Goal: Check status: Check status

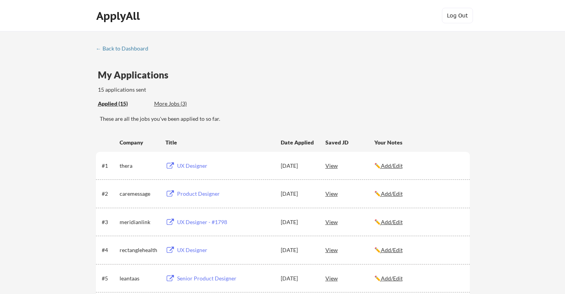
click at [174, 104] on div "More Jobs (3)" at bounding box center [182, 104] width 57 height 8
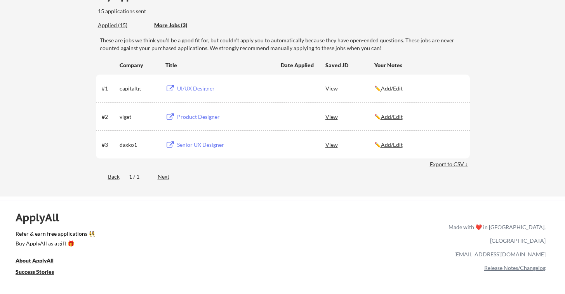
scroll to position [89, 0]
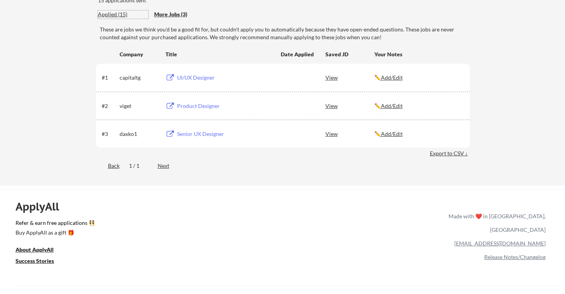
drag, startPoint x: 119, startPoint y: 12, endPoint x: 124, endPoint y: 14, distance: 5.3
click at [119, 12] on div "Applied (15)" at bounding box center [123, 14] width 50 height 8
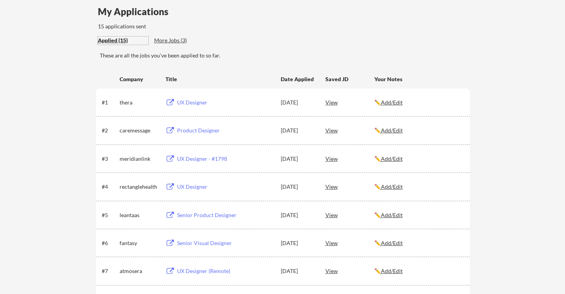
scroll to position [0, 0]
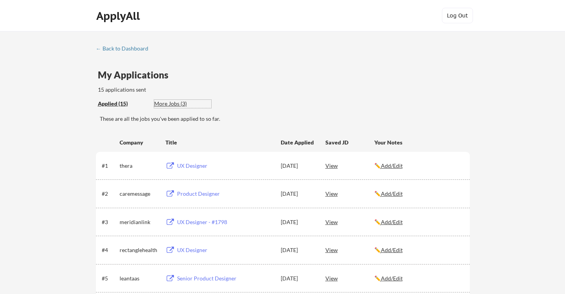
click at [163, 103] on div "More Jobs (3)" at bounding box center [182, 104] width 57 height 8
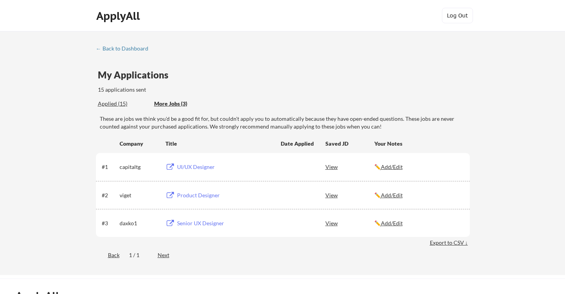
click at [117, 104] on div "Applied (15)" at bounding box center [123, 104] width 50 height 8
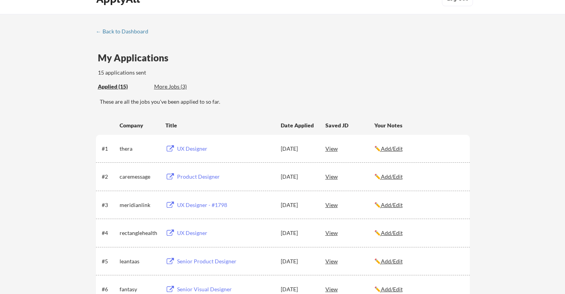
scroll to position [17, 0]
drag, startPoint x: 175, startPoint y: 82, endPoint x: 179, endPoint y: 87, distance: 6.3
click at [175, 83] on div "More Jobs (3)" at bounding box center [182, 87] width 57 height 8
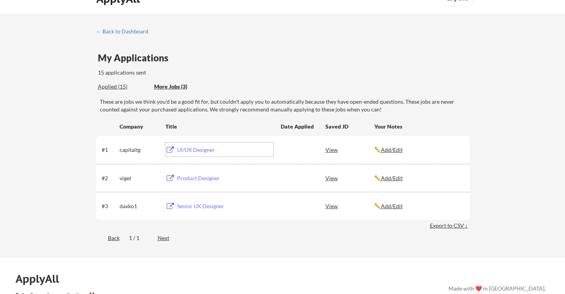
click at [197, 150] on div "UI/UX Designer" at bounding box center [225, 150] width 96 height 8
drag, startPoint x: 113, startPoint y: 89, endPoint x: 131, endPoint y: 94, distance: 18.8
click at [113, 89] on div "Applied (15)" at bounding box center [123, 87] width 50 height 8
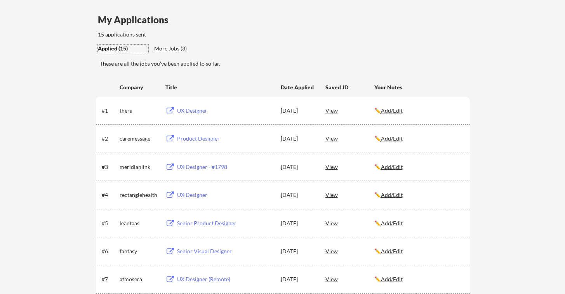
scroll to position [57, 0]
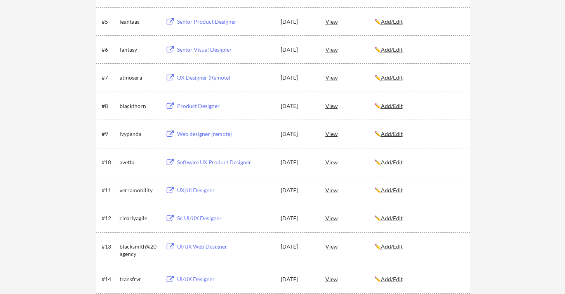
scroll to position [79, 0]
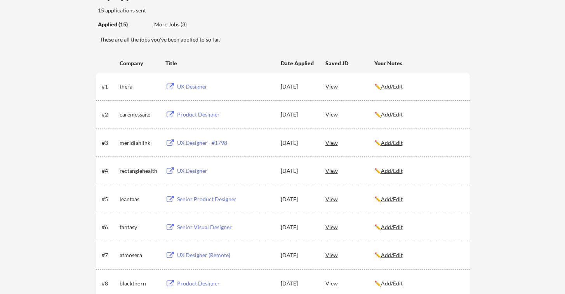
click at [483, 135] on div "← Back to Dashboard My Applications 15 applications sent Applied (15) More Jobs…" at bounding box center [282, 244] width 565 height 585
